Goal: Task Accomplishment & Management: Manage account settings

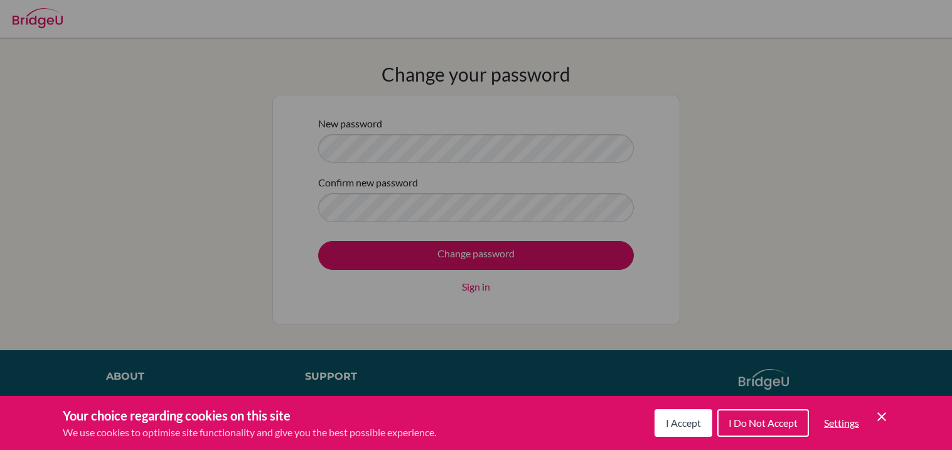
click at [698, 424] on span "I Accept" at bounding box center [683, 423] width 35 height 12
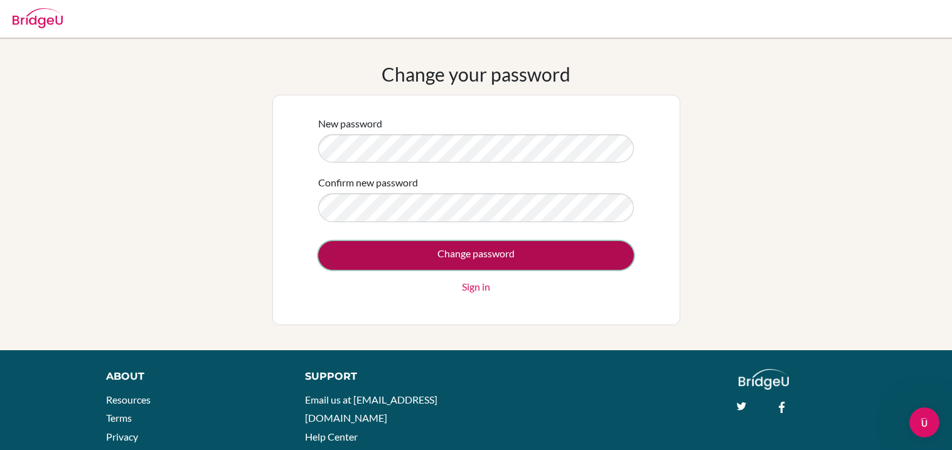
click at [464, 264] on input "Change password" at bounding box center [476, 255] width 316 height 29
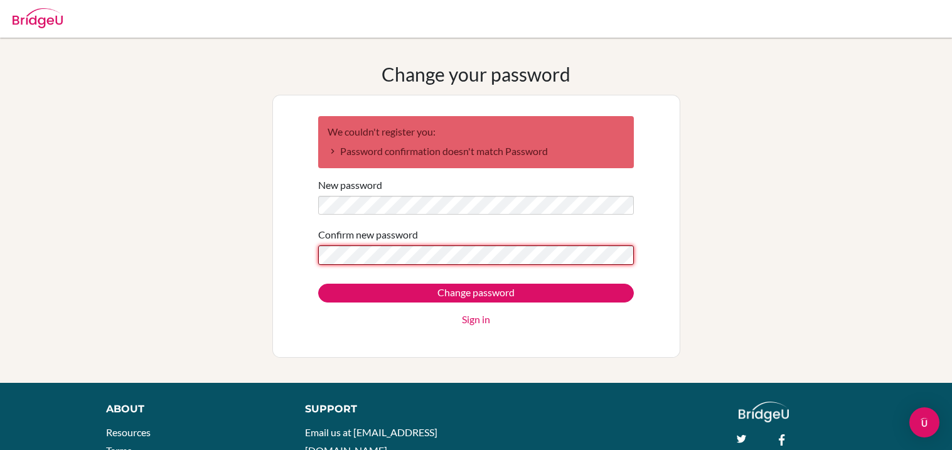
click at [318, 284] on input "Change password" at bounding box center [476, 293] width 316 height 19
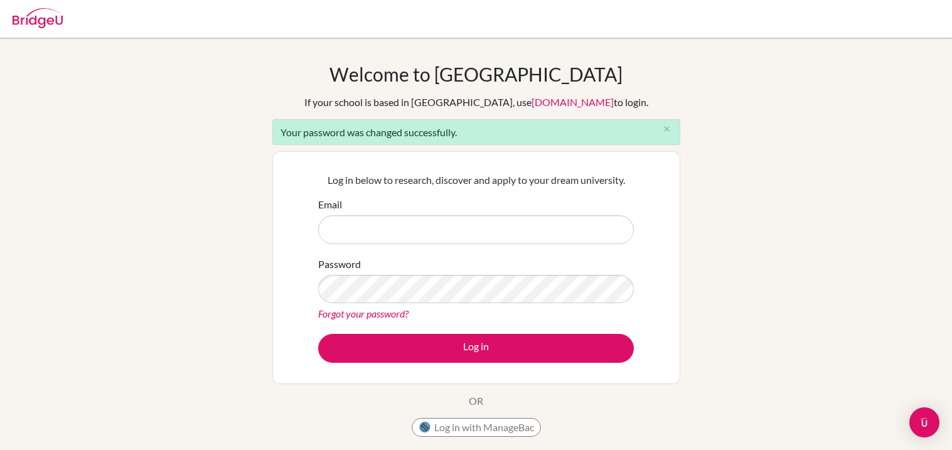
click at [515, 225] on input "Email" at bounding box center [476, 229] width 316 height 29
click at [488, 221] on input "Email" at bounding box center [476, 229] width 316 height 29
type input "[EMAIL_ADDRESS][DOMAIN_NAME]"
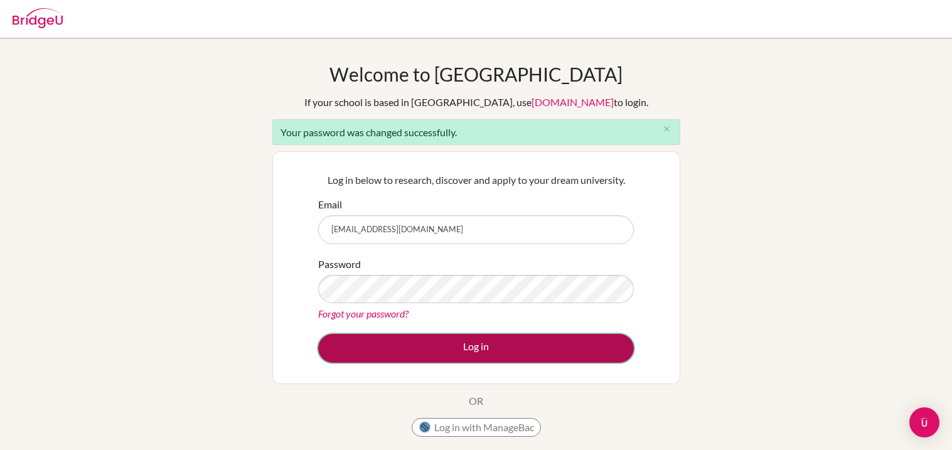
click at [485, 347] on button "Log in" at bounding box center [476, 348] width 316 height 29
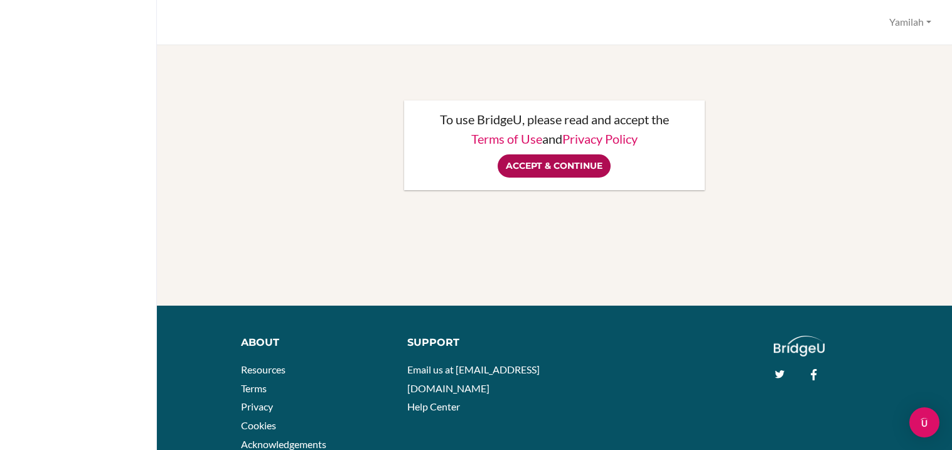
click at [583, 162] on input "Accept & Continue" at bounding box center [554, 165] width 113 height 23
